Goal: Consume media (video, audio)

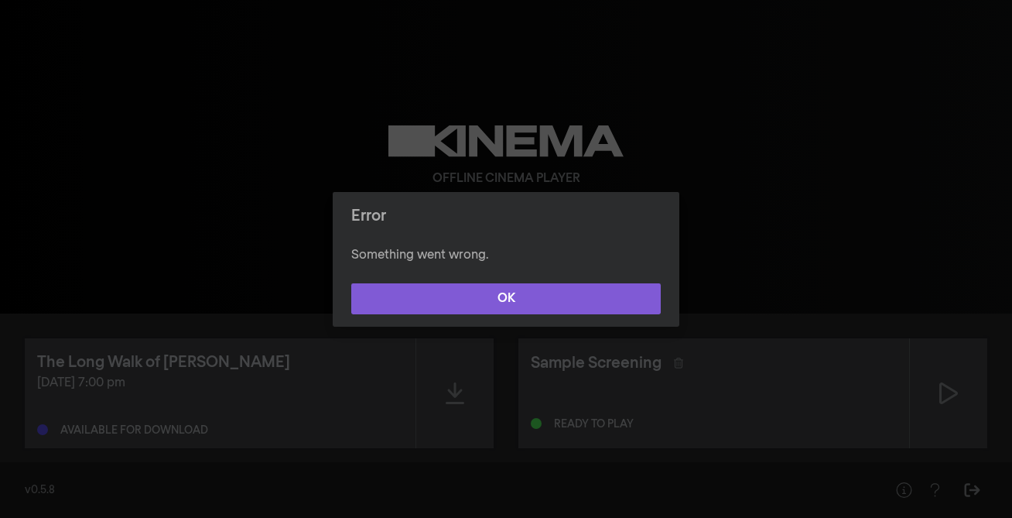
click at [517, 301] on button "OK" at bounding box center [506, 298] width 310 height 31
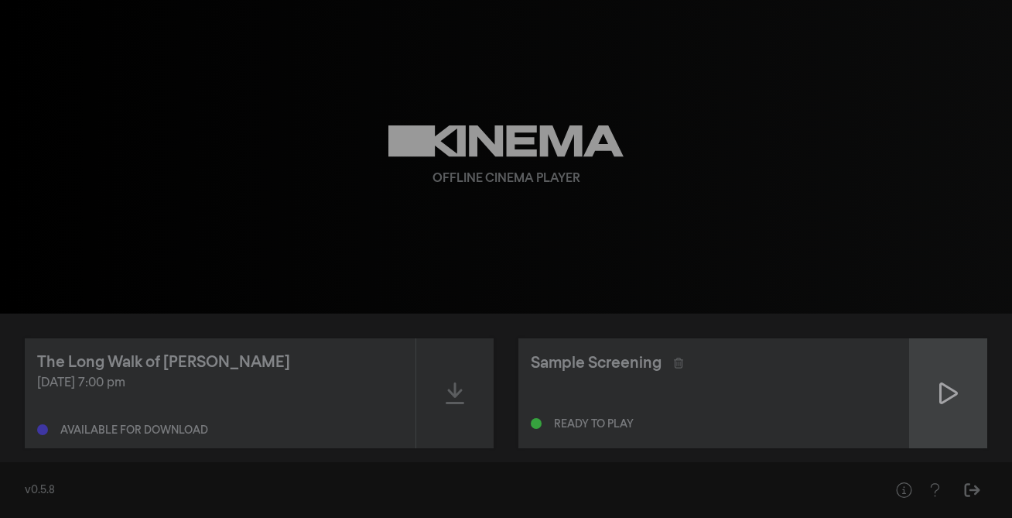
click at [951, 391] on icon at bounding box center [948, 393] width 19 height 25
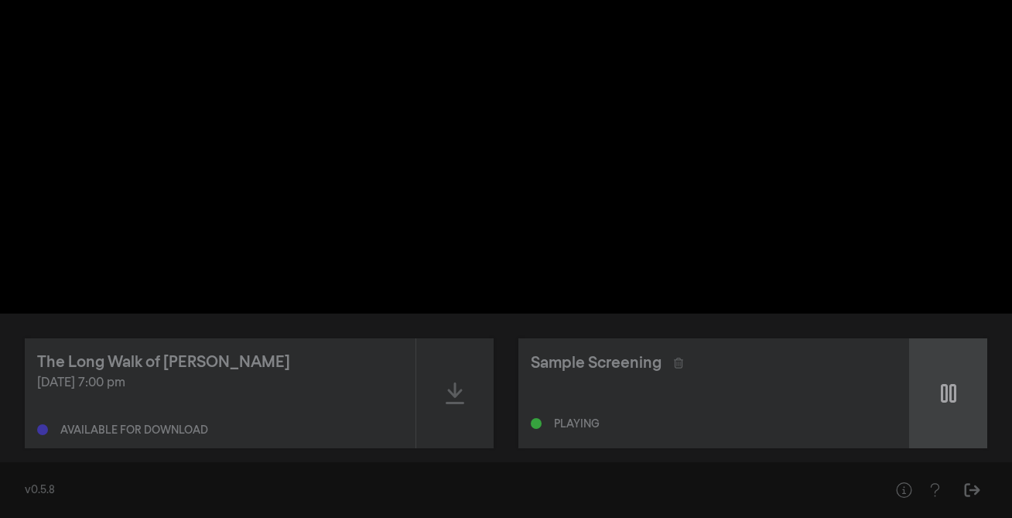
click at [942, 389] on icon at bounding box center [948, 393] width 15 height 19
type input "2.708587"
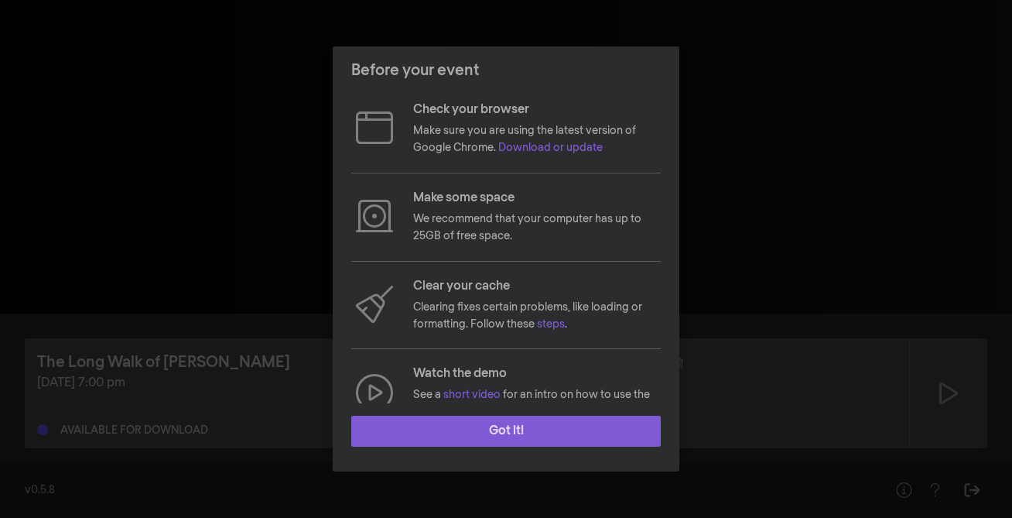
click at [525, 430] on button "Got it!" at bounding box center [506, 431] width 310 height 31
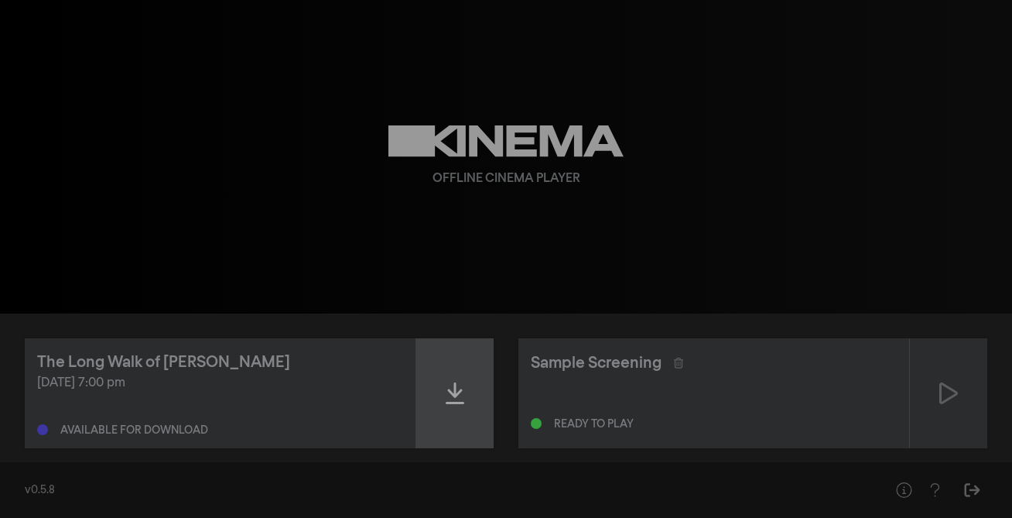
click at [456, 392] on icon at bounding box center [455, 393] width 19 height 22
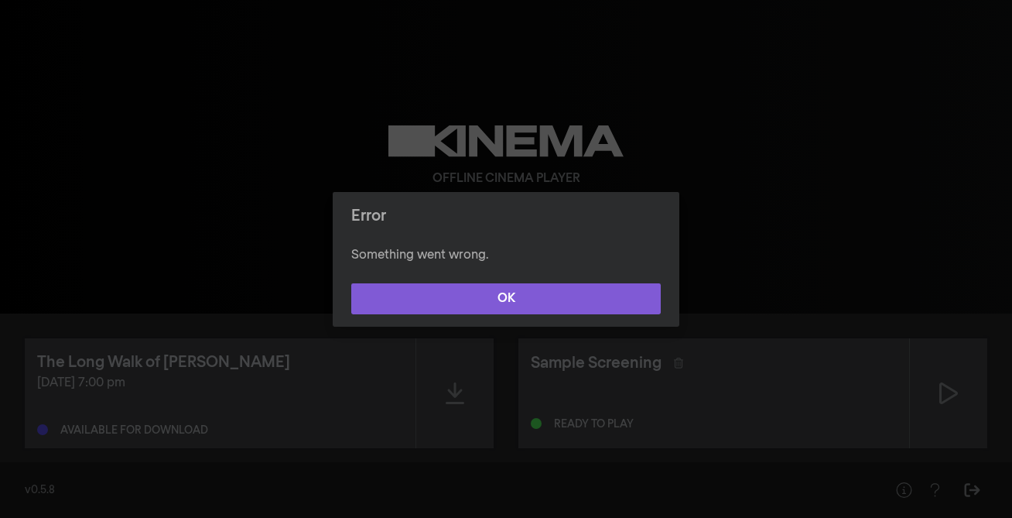
click at [502, 301] on button "OK" at bounding box center [506, 298] width 310 height 31
